Goal: Transaction & Acquisition: Purchase product/service

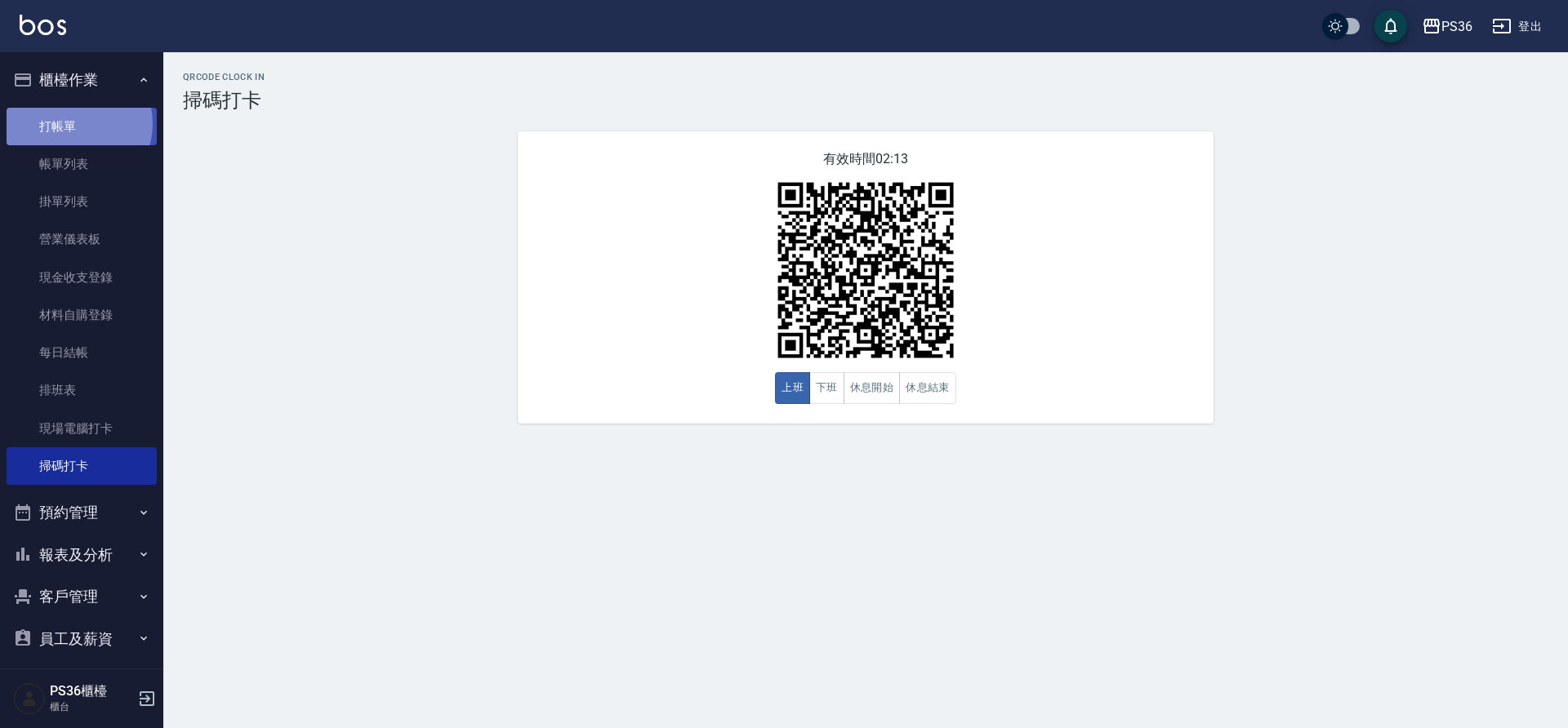
click at [73, 123] on link "打帳單" at bounding box center [81, 126] width 150 height 37
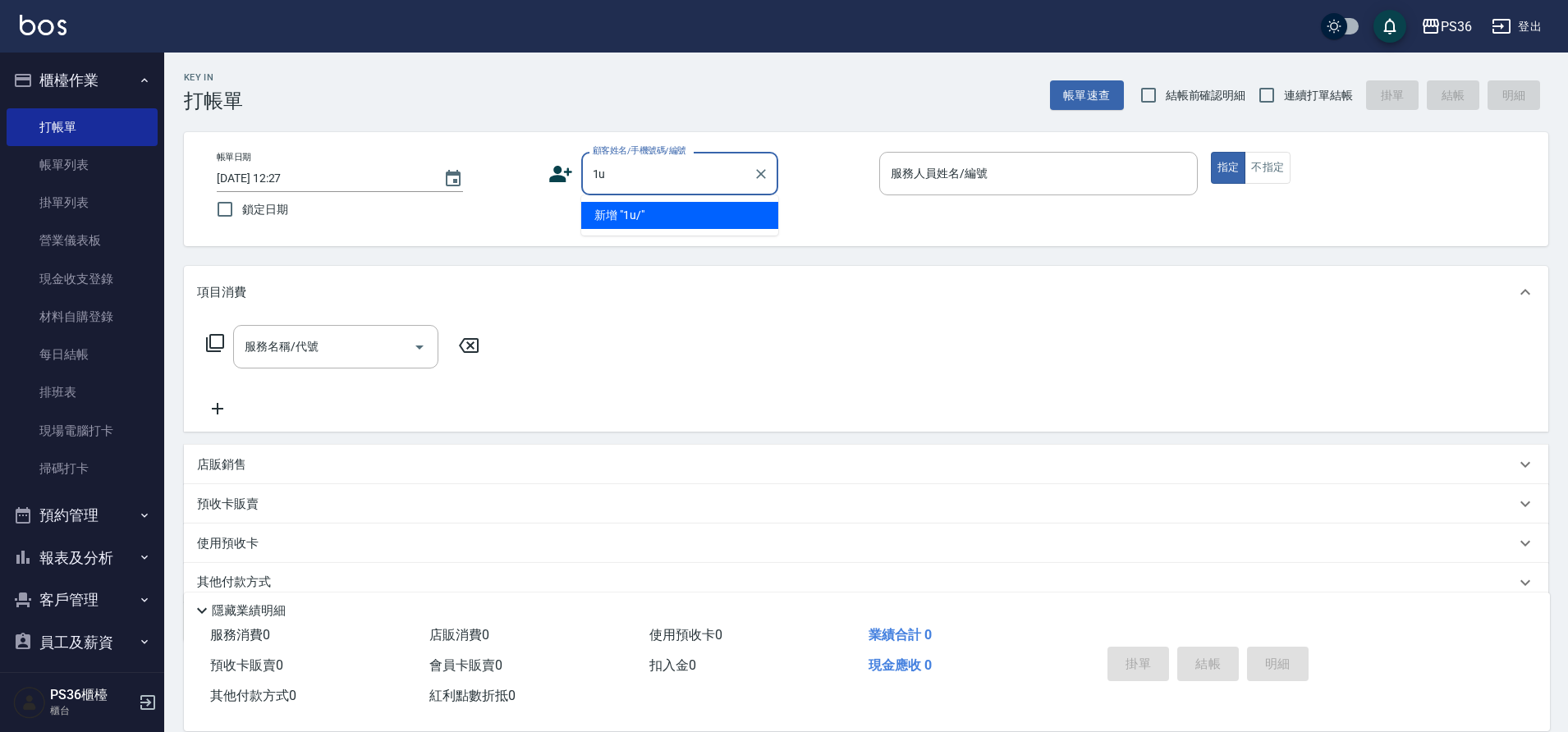
type input "1"
click at [662, 215] on li "兵振豪/0936141030/" at bounding box center [679, 216] width 197 height 27
type input "兵振豪/0936141030/"
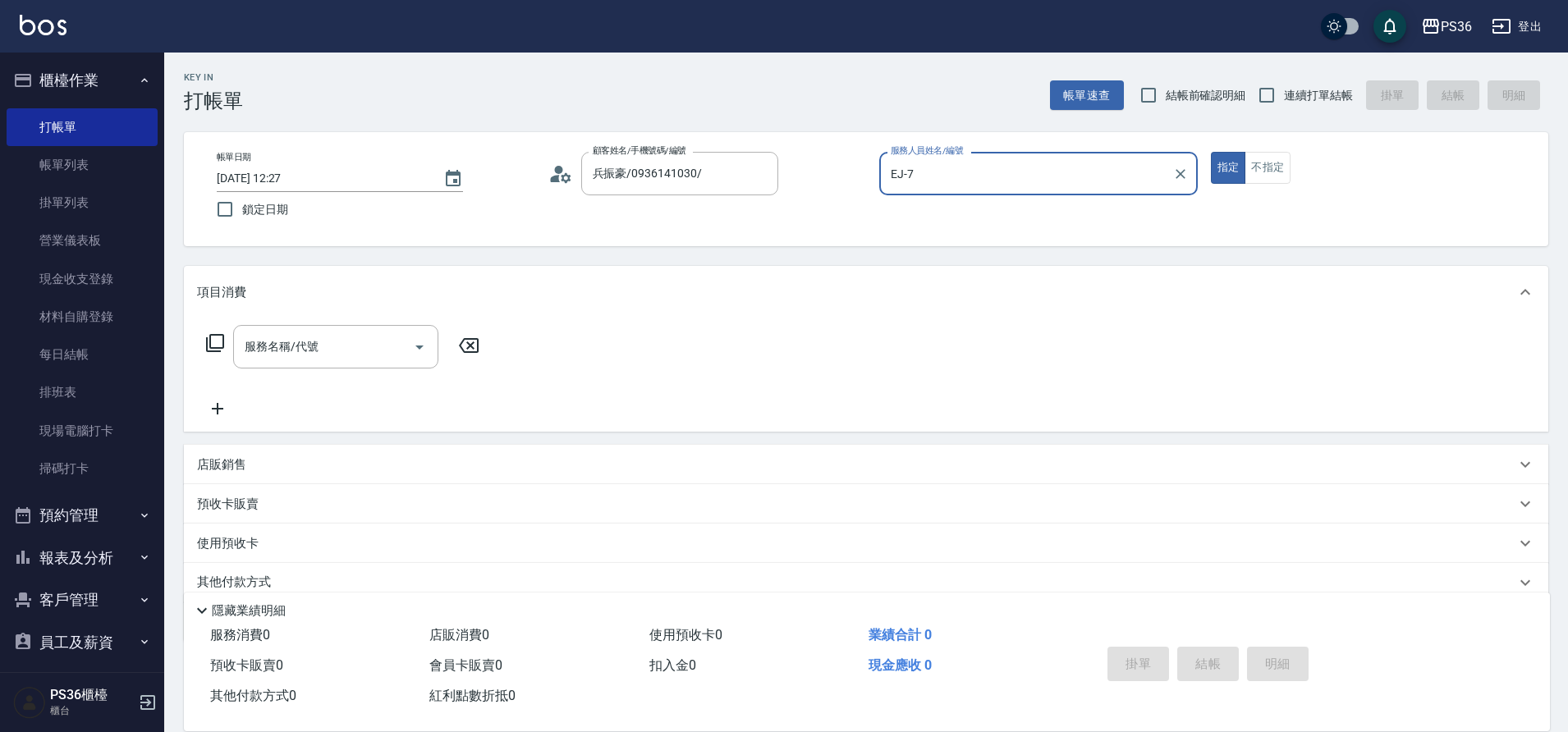
type input "EJ-7"
click at [341, 361] on input "服務名稱/代號" at bounding box center [324, 347] width 166 height 29
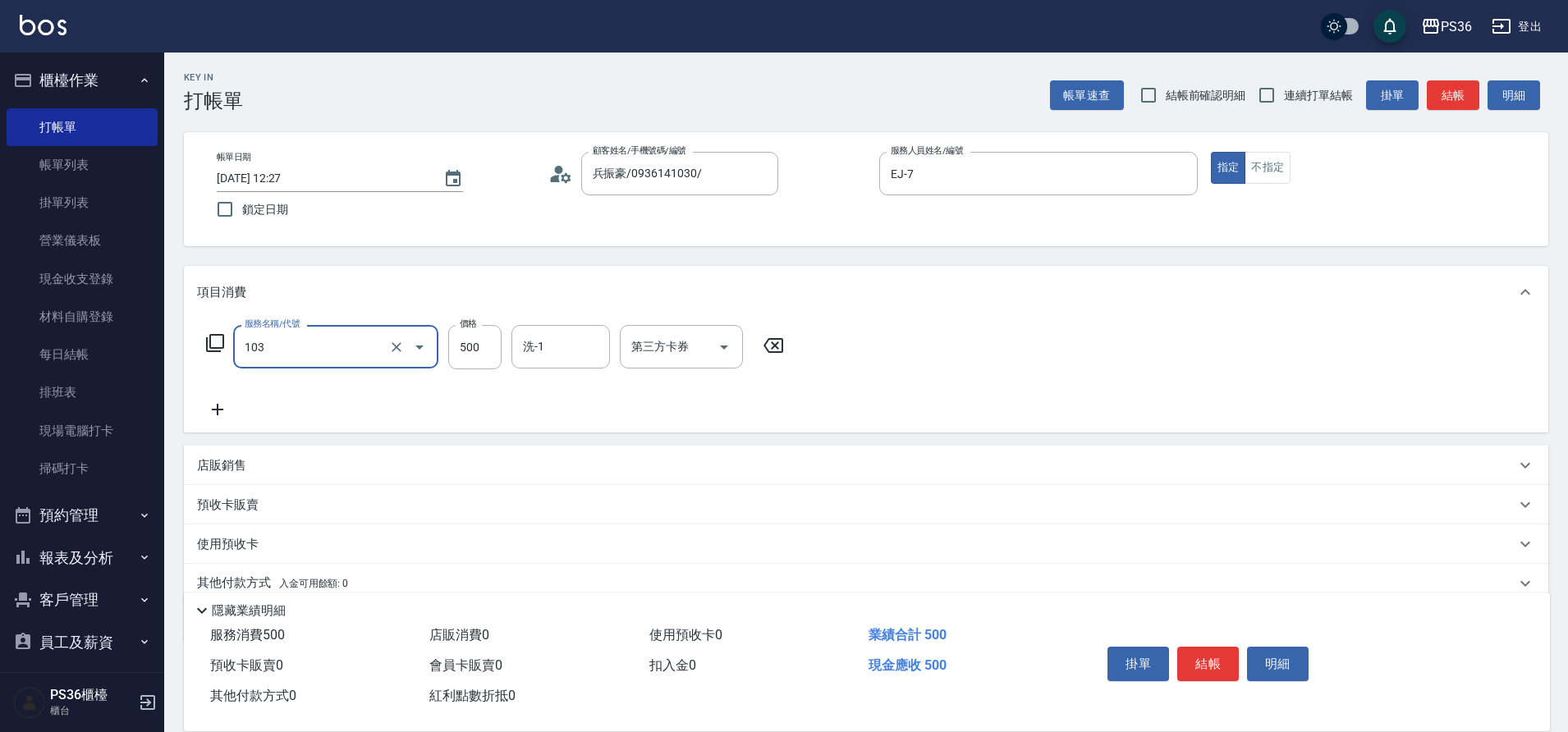
type input "B級洗剪(103)"
click at [1204, 657] on button "結帳" at bounding box center [1208, 664] width 61 height 34
